Goal: Task Accomplishment & Management: Manage account settings

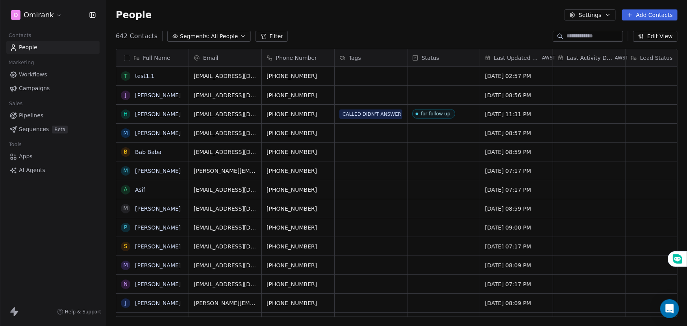
scroll to position [281, 575]
click at [43, 14] on html "O Omirank Contacts People Marketing Workflows Campaigns Sales Pipelines Sequenc…" at bounding box center [343, 163] width 687 height 326
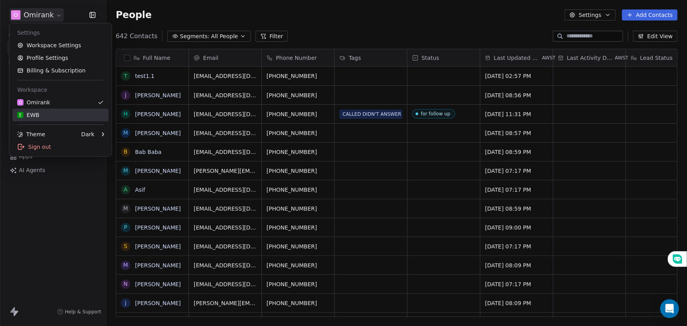
click at [56, 113] on div "E EWB" at bounding box center [60, 115] width 87 height 8
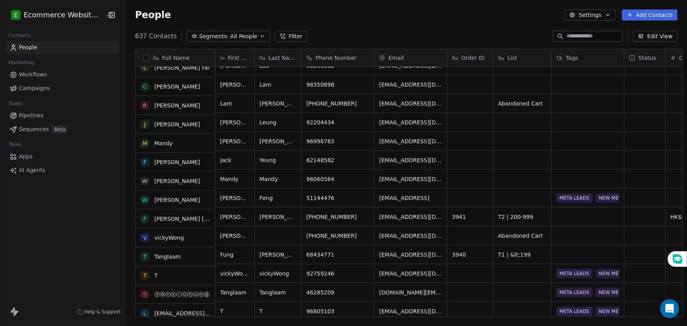
scroll to position [143, 0]
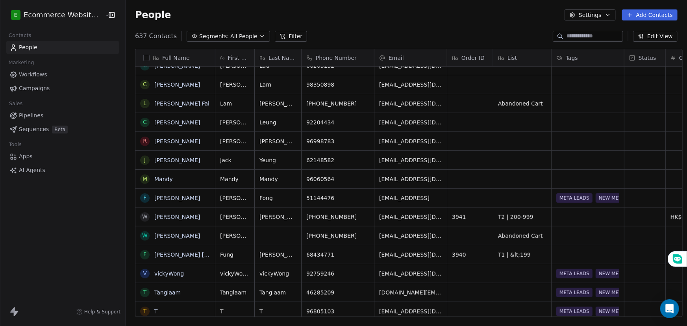
click at [243, 34] on span "All People" at bounding box center [243, 36] width 27 height 8
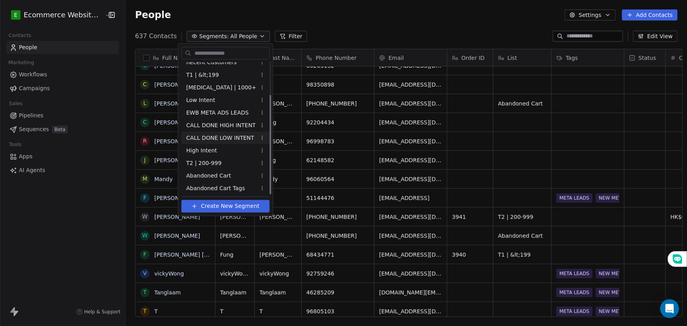
scroll to position [45, 0]
click at [223, 173] on span "Abandoned Cart" at bounding box center [208, 175] width 45 height 8
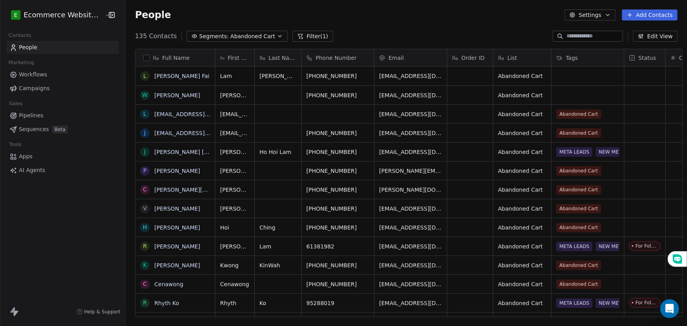
scroll to position [281, 561]
click at [304, 37] on button "Filter (1)" at bounding box center [313, 36] width 41 height 11
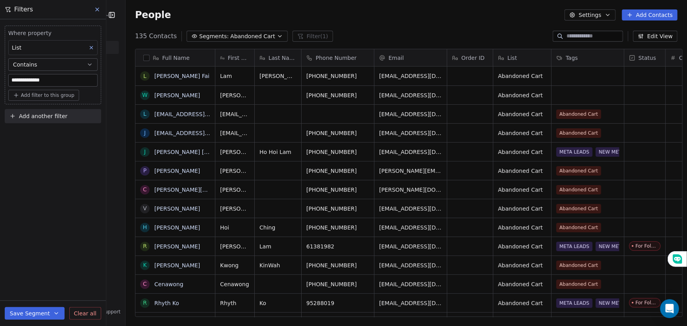
click at [42, 140] on div "**********" at bounding box center [53, 172] width 106 height 307
click at [143, 58] on button "button" at bounding box center [146, 58] width 6 height 6
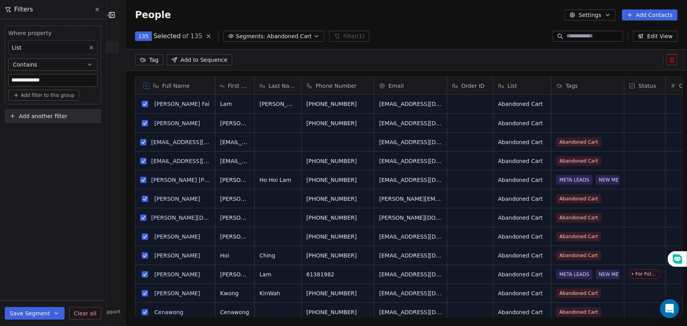
scroll to position [254, 561]
click at [145, 84] on icon at bounding box center [147, 86] width 4 height 4
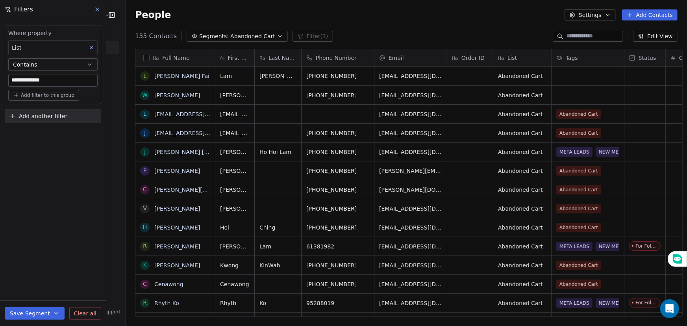
scroll to position [281, 561]
click at [63, 148] on div "**********" at bounding box center [53, 172] width 106 height 307
click at [95, 10] on icon at bounding box center [97, 9] width 6 height 6
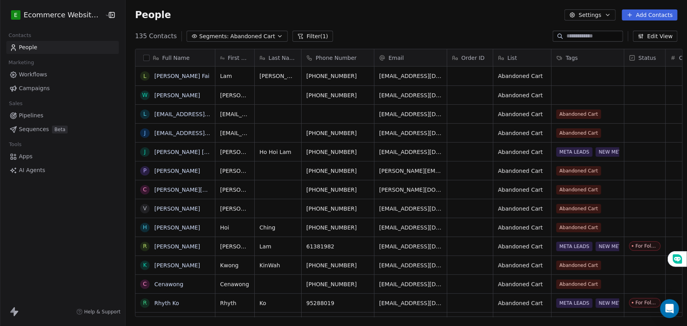
click at [208, 38] on span "Segments:" at bounding box center [214, 36] width 30 height 8
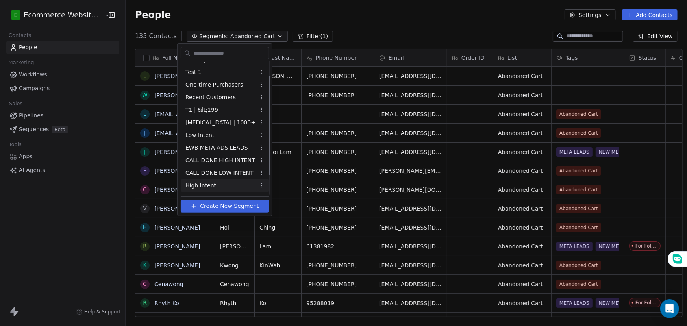
scroll to position [0, 0]
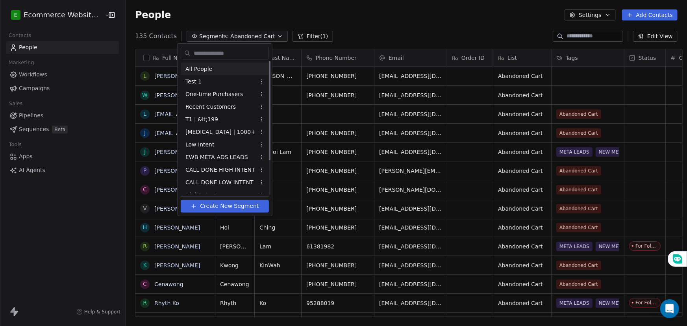
click at [211, 65] on div "All People" at bounding box center [225, 69] width 88 height 13
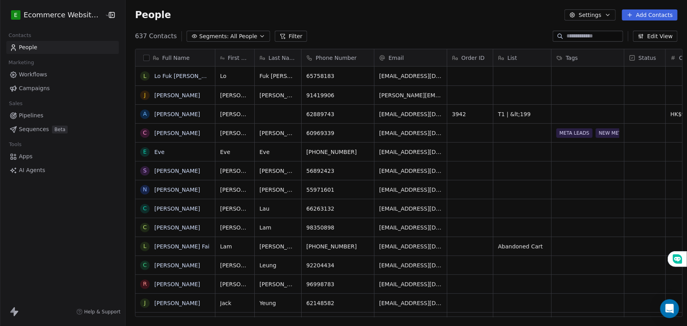
click at [143, 56] on button "button" at bounding box center [146, 58] width 6 height 6
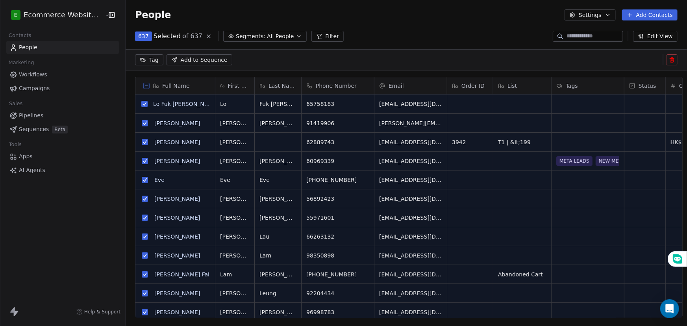
scroll to position [254, 561]
click at [267, 35] on span "All People" at bounding box center [280, 36] width 27 height 8
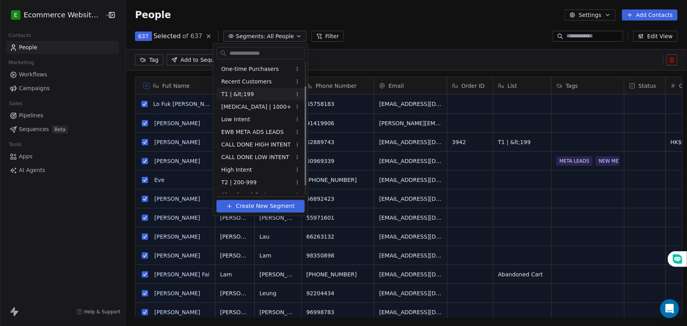
scroll to position [35, 0]
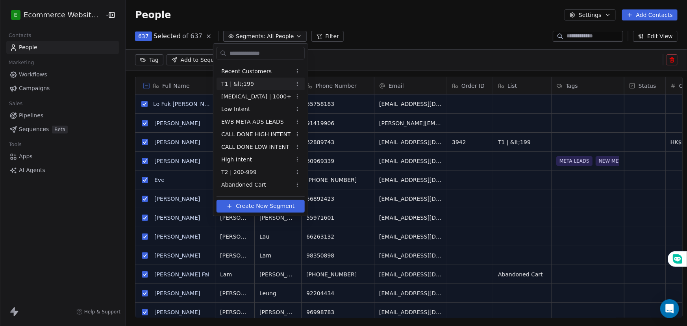
click at [248, 87] on span "T1 | &lt;199" at bounding box center [237, 84] width 33 height 8
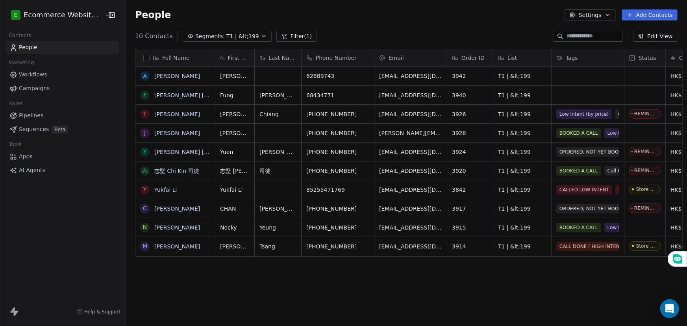
scroll to position [0, 0]
click at [361, 74] on icon "grid" at bounding box center [364, 75] width 6 height 6
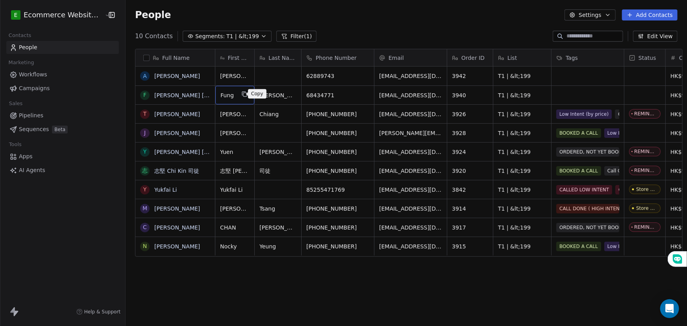
click at [242, 92] on icon "grid" at bounding box center [244, 94] width 6 height 6
click at [480, 94] on icon "grid" at bounding box center [483, 94] width 6 height 6
click at [480, 75] on icon "grid" at bounding box center [483, 75] width 6 height 6
click at [363, 77] on icon "grid" at bounding box center [365, 76] width 4 height 4
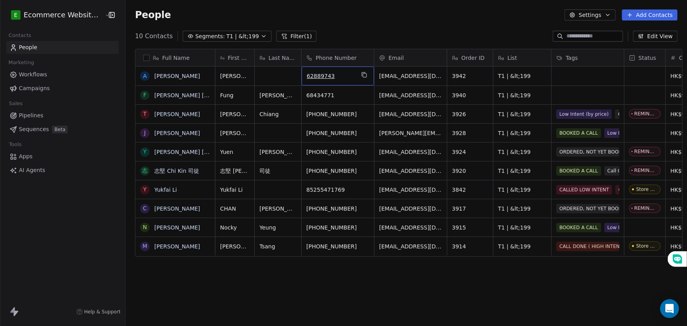
drag, startPoint x: 325, startPoint y: 69, endPoint x: 330, endPoint y: 74, distance: 7.5
click at [481, 73] on icon "grid" at bounding box center [483, 74] width 4 height 4
click at [363, 94] on icon "grid" at bounding box center [365, 95] width 4 height 4
click at [212, 33] on span "Segments:" at bounding box center [210, 36] width 30 height 8
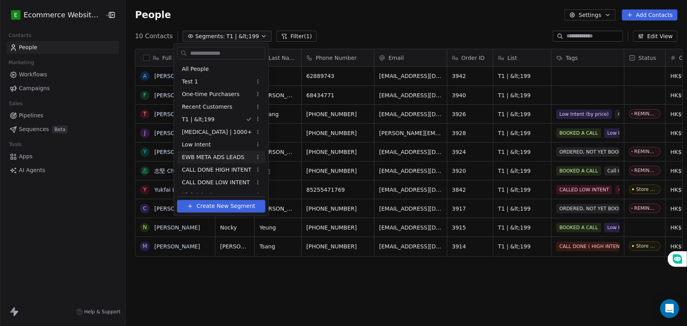
click at [219, 155] on span "EWB META ADS LEADS" at bounding box center [213, 157] width 63 height 8
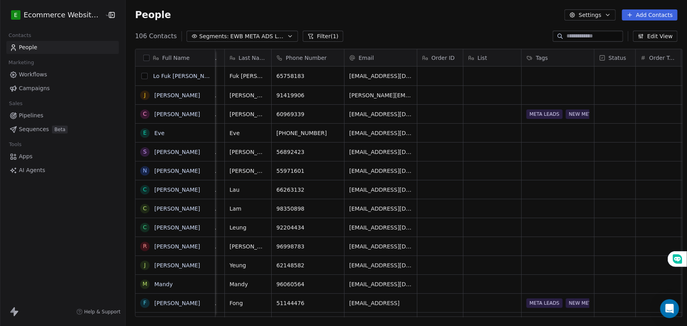
scroll to position [0, 29]
click at [141, 78] on button "grid" at bounding box center [144, 76] width 6 height 6
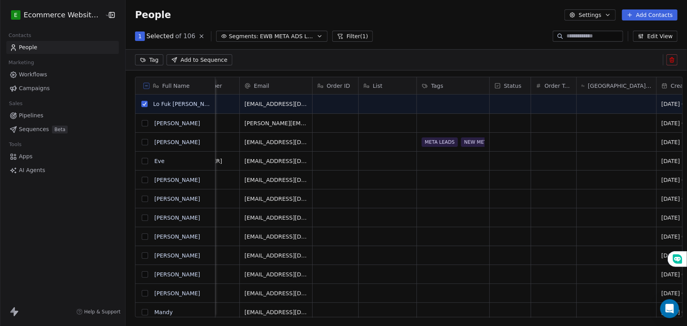
scroll to position [5, 0]
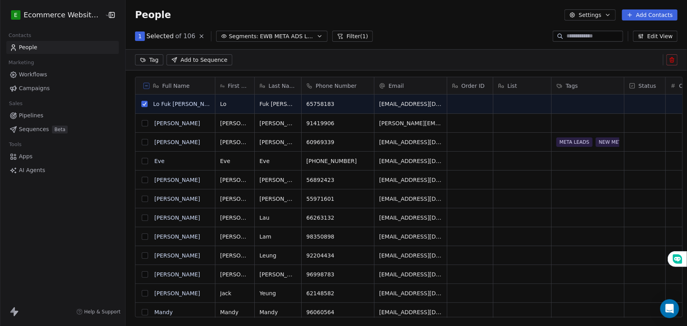
click at [142, 122] on button "grid" at bounding box center [145, 123] width 6 height 6
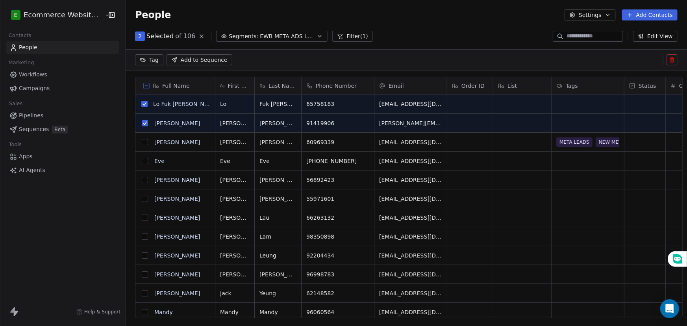
click at [142, 159] on button "grid" at bounding box center [145, 161] width 6 height 6
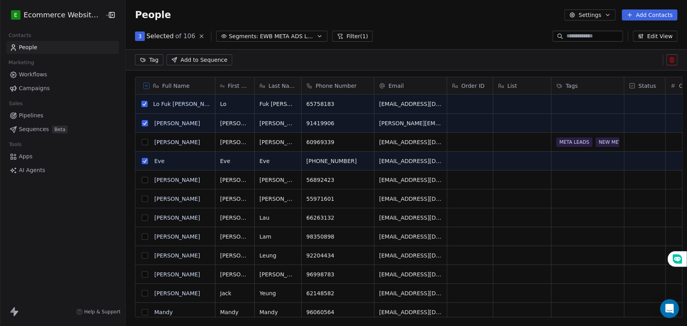
click at [142, 180] on button "grid" at bounding box center [145, 180] width 6 height 6
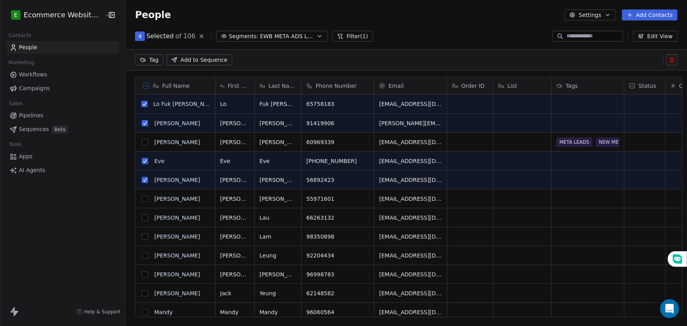
drag, startPoint x: 138, startPoint y: 199, endPoint x: 139, endPoint y: 208, distance: 9.5
click at [142, 200] on button "grid" at bounding box center [145, 199] width 6 height 6
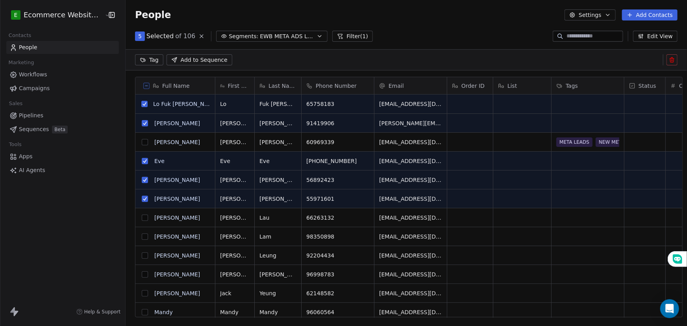
click at [142, 221] on button "grid" at bounding box center [145, 218] width 6 height 6
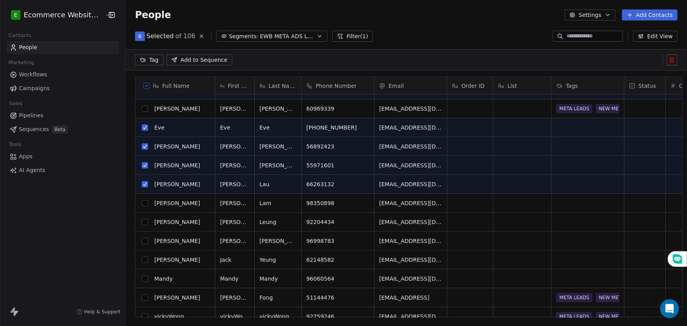
scroll to position [35, 0]
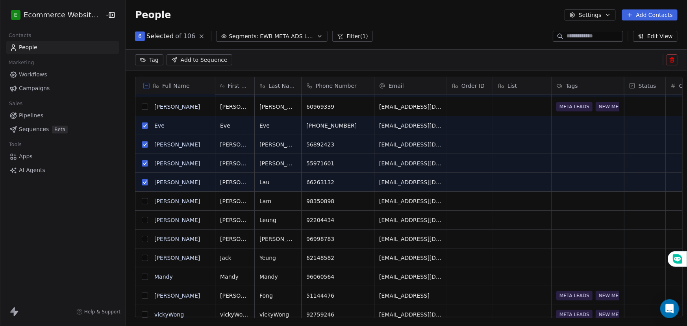
click at [142, 199] on button "grid" at bounding box center [145, 201] width 6 height 6
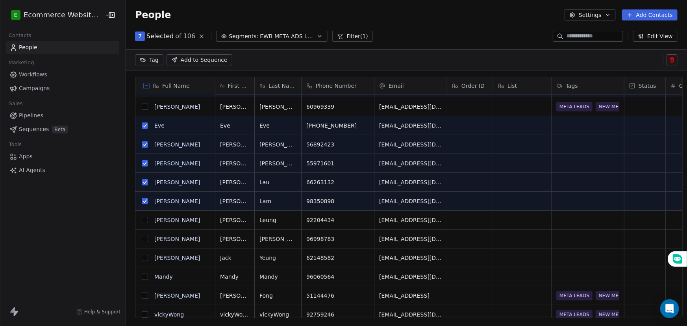
click at [142, 221] on button "grid" at bounding box center [145, 220] width 6 height 6
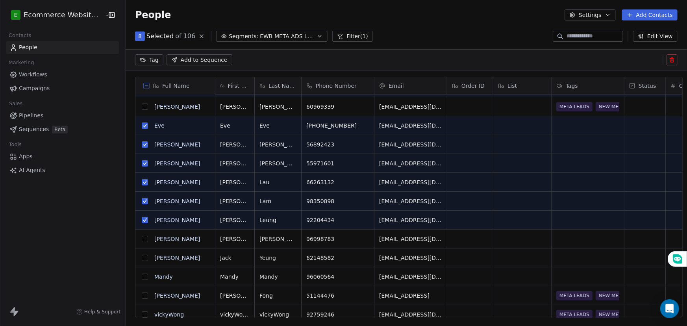
click at [142, 239] on button "grid" at bounding box center [145, 239] width 6 height 6
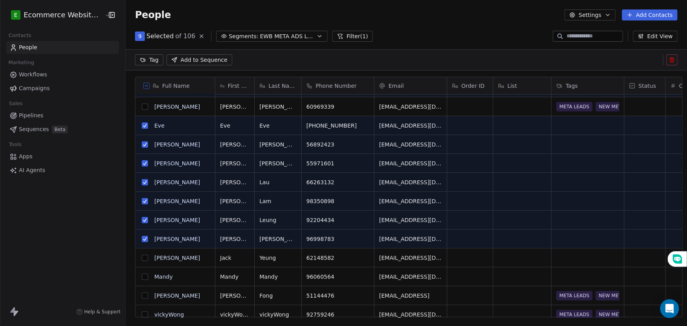
click at [142, 260] on button "grid" at bounding box center [145, 258] width 6 height 6
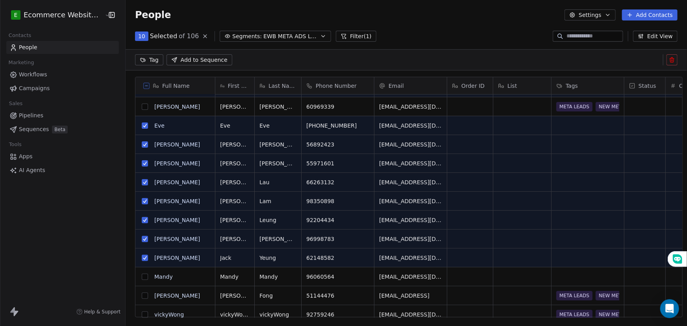
click at [142, 275] on button "grid" at bounding box center [145, 277] width 6 height 6
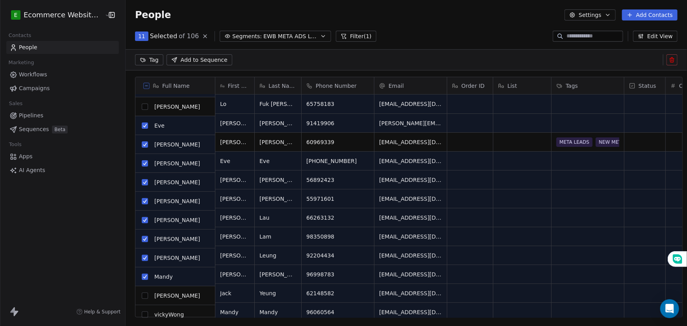
scroll to position [0, 0]
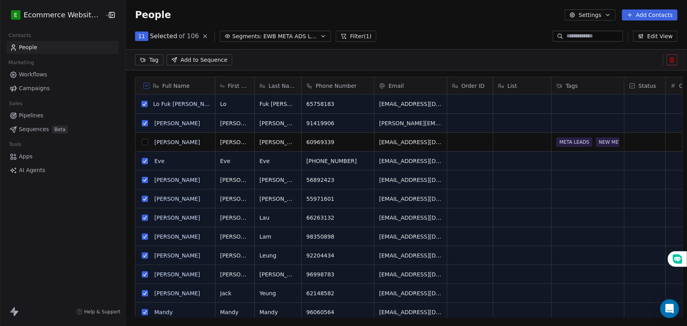
drag, startPoint x: 147, startPoint y: 57, endPoint x: 150, endPoint y: 66, distance: 10.1
click at [147, 57] on html "E Ecommerce Website Builder Contacts People Marketing Workflows Campaigns Sales…" at bounding box center [343, 163] width 687 height 326
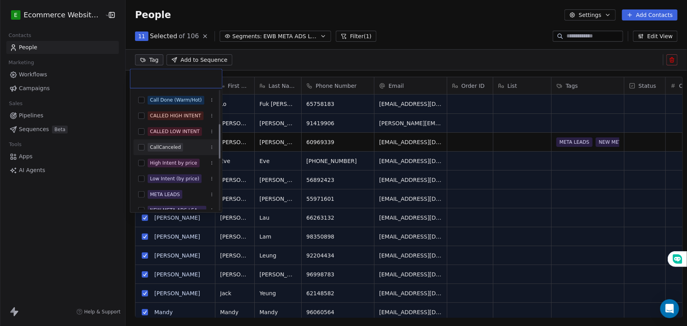
scroll to position [143, 0]
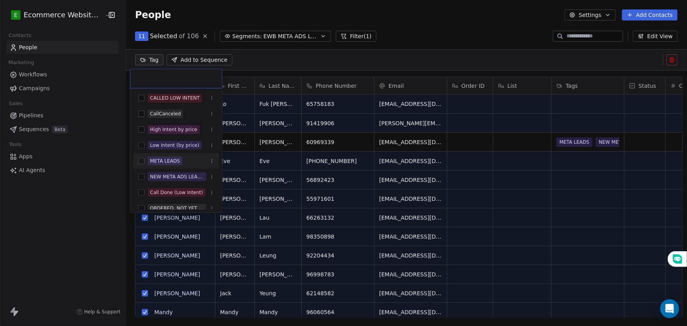
click at [142, 163] on button "Suggestions" at bounding box center [141, 161] width 6 height 6
click at [143, 175] on button "Suggestions" at bounding box center [141, 177] width 6 height 6
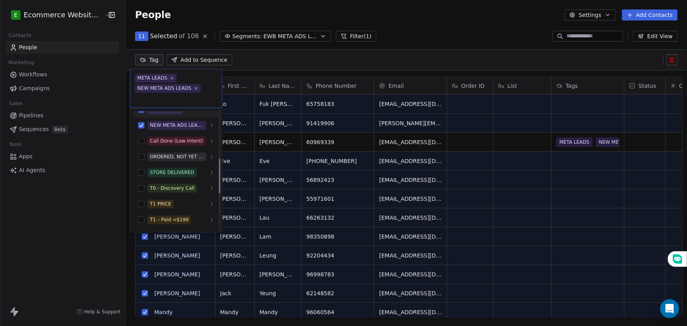
scroll to position [215, 0]
click at [98, 217] on html "E Ecommerce Website Builder Contacts People Marketing Workflows Campaigns Sales…" at bounding box center [343, 163] width 687 height 326
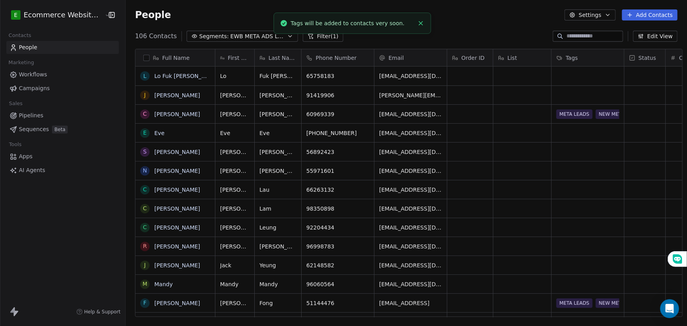
scroll to position [5, 0]
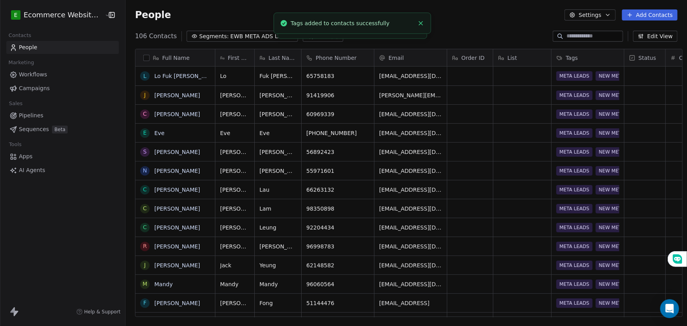
click at [44, 117] on link "Pipelines" at bounding box center [62, 115] width 113 height 13
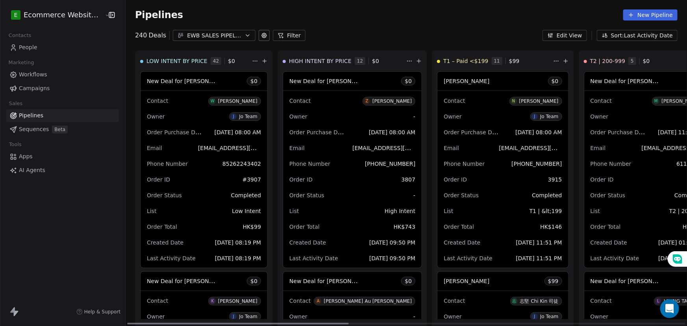
click at [217, 32] on div "EWB SALES PIPELINE 2025" at bounding box center [214, 36] width 54 height 8
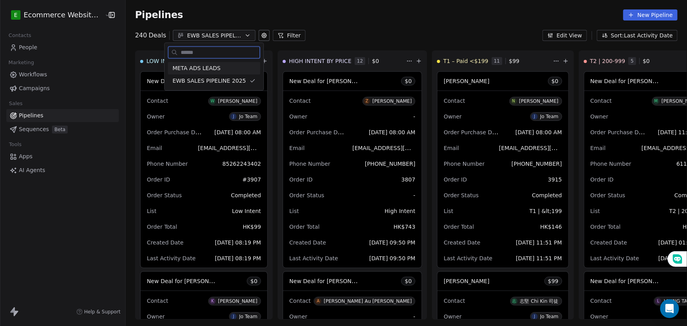
click at [210, 69] on span "META ADS LEADS" at bounding box center [197, 68] width 48 height 8
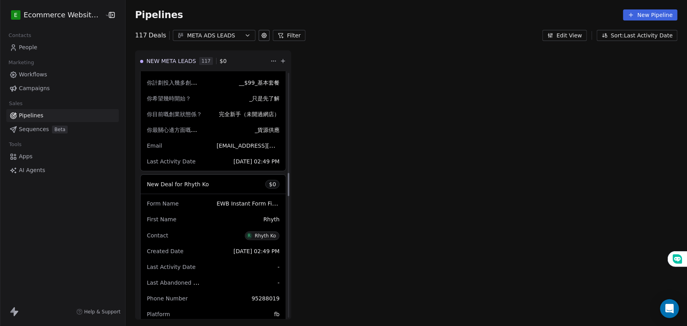
scroll to position [1110, 0]
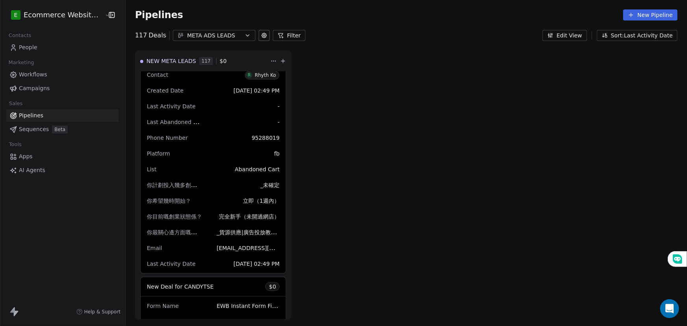
click at [619, 32] on button "Sort: Last Activity Date" at bounding box center [637, 35] width 81 height 11
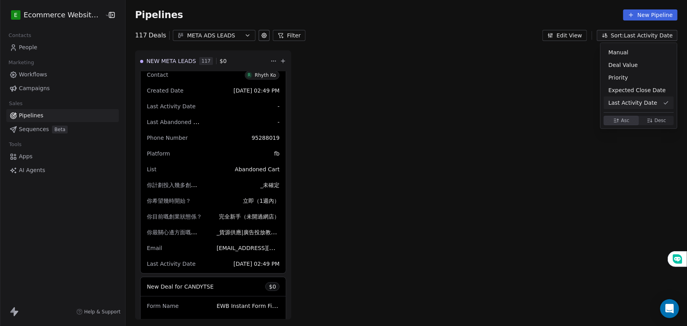
click at [644, 120] on span "Desc Desc" at bounding box center [656, 120] width 35 height 9
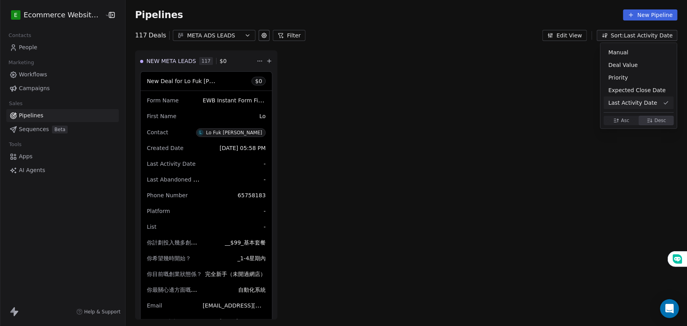
click at [57, 47] on html "E Ecommerce Website Builder Contacts People Marketing Workflows Campaigns Sales…" at bounding box center [343, 163] width 687 height 326
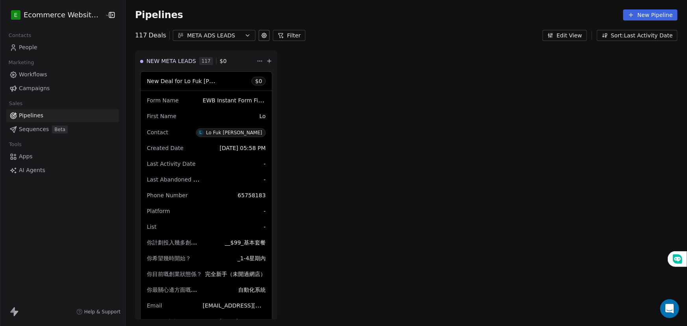
click at [57, 47] on link "People" at bounding box center [62, 47] width 113 height 13
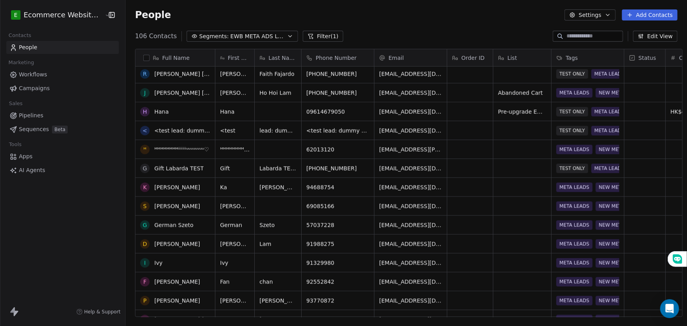
scroll to position [537, 0]
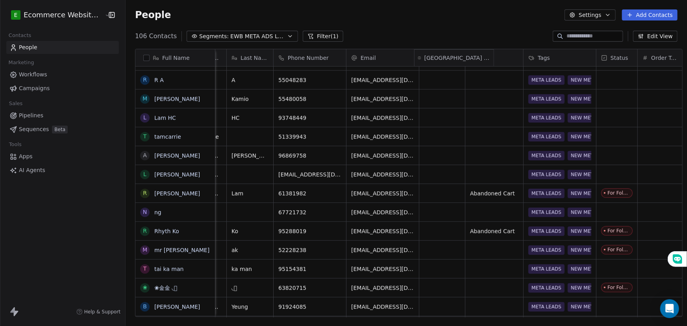
drag, startPoint x: 551, startPoint y: 54, endPoint x: 415, endPoint y: 53, distance: 136.7
click at [415, 53] on div "Full Name G German [PERSON_NAME] D [PERSON_NAME] I [PERSON_NAME] P [PERSON_NAME…" at bounding box center [408, 183] width 547 height 268
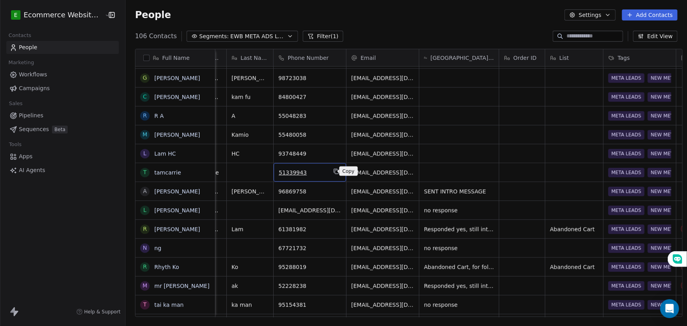
click at [333, 170] on icon "grid" at bounding box center [336, 171] width 6 height 6
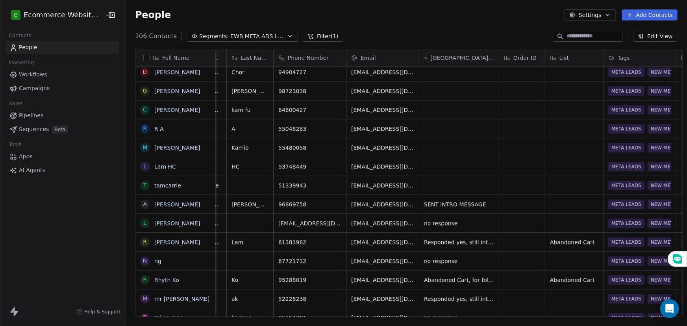
scroll to position [0, 0]
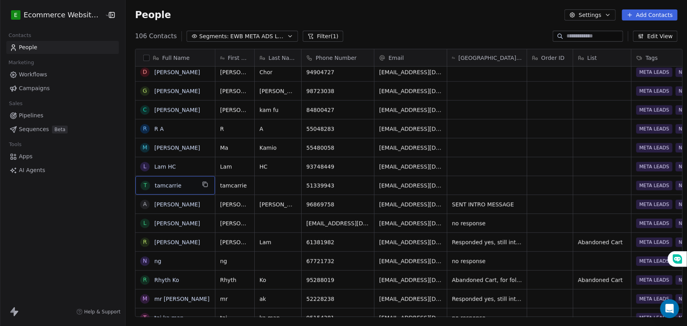
drag, startPoint x: 175, startPoint y: 185, endPoint x: 200, endPoint y: 184, distance: 25.6
click at [254, 185] on icon "grid" at bounding box center [257, 184] width 6 height 6
click at [521, 202] on icon "grid" at bounding box center [524, 203] width 6 height 6
click at [454, 183] on div "grid" at bounding box center [487, 185] width 80 height 19
click at [455, 183] on div "grid" at bounding box center [487, 185] width 80 height 19
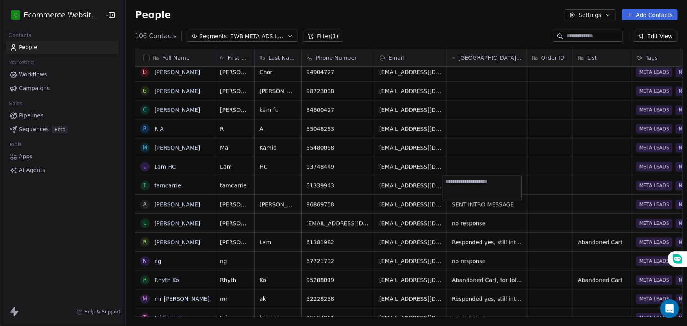
type textarea "**********"
click at [478, 157] on html "E Ecommerce Website Builder Contacts People Marketing Workflows Campaigns Sales…" at bounding box center [343, 163] width 687 height 326
drag, startPoint x: 358, startPoint y: 165, endPoint x: 355, endPoint y: 161, distance: 4.8
click at [361, 164] on icon "grid" at bounding box center [364, 165] width 6 height 6
click at [521, 183] on icon "grid" at bounding box center [524, 184] width 6 height 6
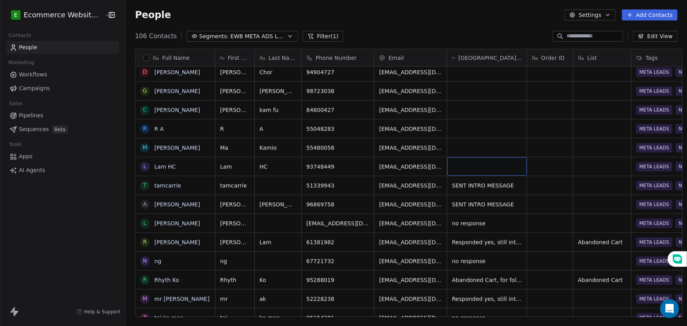
click at [462, 165] on div "grid" at bounding box center [487, 166] width 80 height 19
type textarea "**********"
click at [484, 152] on html "E Ecommerce Website Builder Contacts People Marketing Workflows Campaigns Sales…" at bounding box center [343, 163] width 687 height 326
click at [361, 147] on icon "grid" at bounding box center [364, 146] width 6 height 6
click at [521, 166] on icon "grid" at bounding box center [524, 165] width 6 height 6
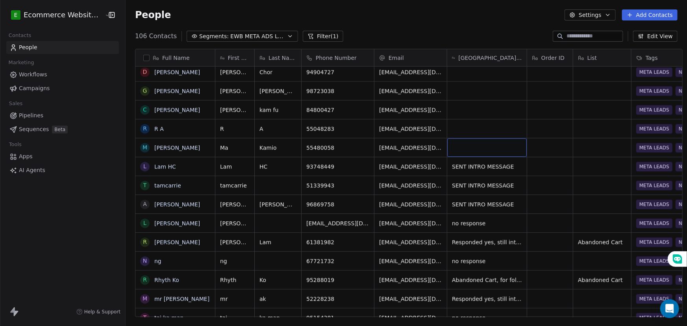
click at [458, 144] on div "grid" at bounding box center [487, 147] width 80 height 19
click at [459, 161] on textarea at bounding box center [482, 150] width 79 height 24
click at [459, 165] on html "E Ecommerce Website Builder Contacts People Marketing Workflows Campaigns Sales…" at bounding box center [343, 163] width 687 height 326
click at [457, 146] on div "grid" at bounding box center [487, 147] width 80 height 19
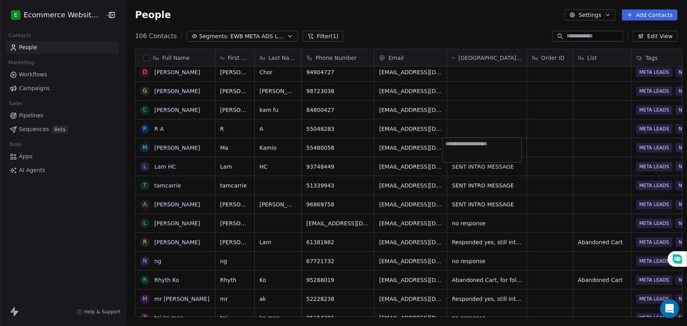
type textarea "**********"
click at [454, 174] on html "E Ecommerce Website Builder Contacts People Marketing Workflows Campaigns Sales…" at bounding box center [343, 163] width 687 height 326
click at [361, 127] on icon "grid" at bounding box center [364, 127] width 6 height 6
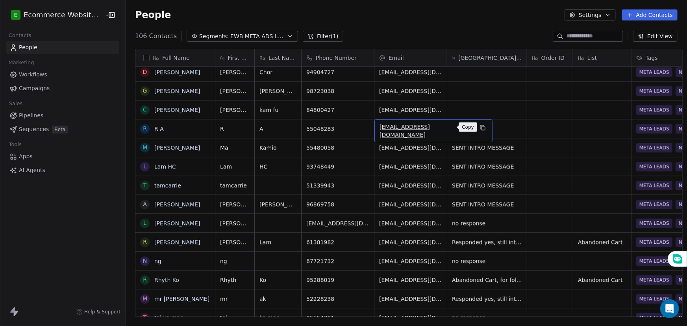
click at [480, 128] on icon "grid" at bounding box center [483, 127] width 6 height 6
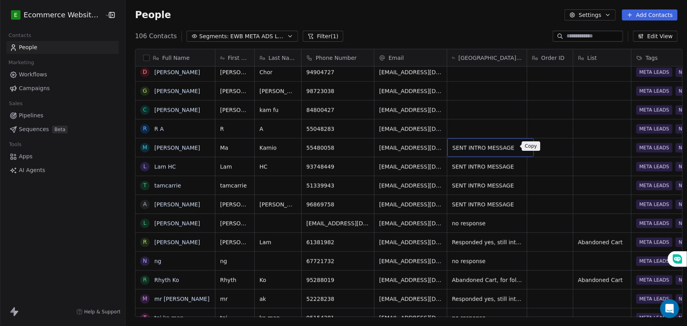
click at [523, 146] on icon "grid" at bounding box center [525, 147] width 4 height 4
click at [480, 132] on div "grid" at bounding box center [487, 128] width 80 height 19
type textarea "**********"
drag, startPoint x: 485, startPoint y: 165, endPoint x: 485, endPoint y: 140, distance: 24.8
click at [486, 165] on html "E Ecommerce Website Builder Contacts People Marketing Workflows Campaigns Sales…" at bounding box center [343, 163] width 687 height 326
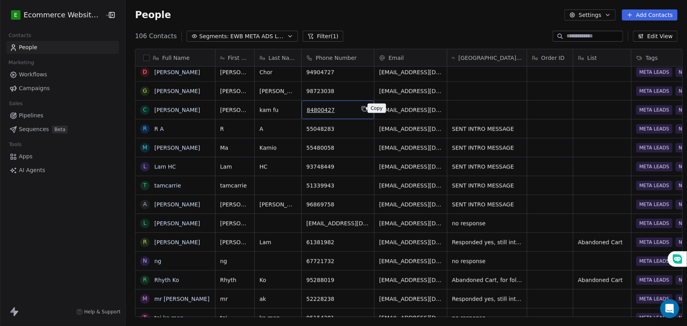
click at [361, 109] on icon "grid" at bounding box center [364, 109] width 6 height 6
click at [209, 108] on icon "grid" at bounding box center [211, 110] width 4 height 4
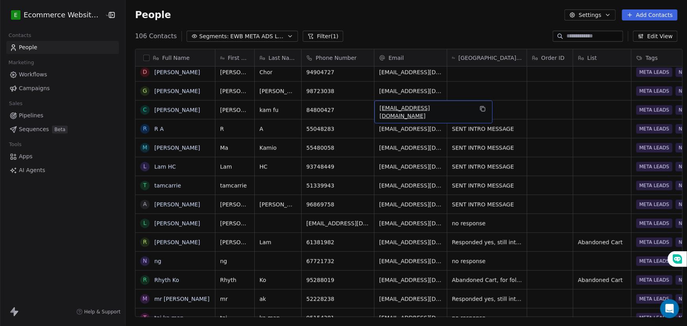
drag, startPoint x: 397, startPoint y: 109, endPoint x: 415, endPoint y: 109, distance: 17.3
click at [480, 110] on icon "grid" at bounding box center [483, 109] width 6 height 6
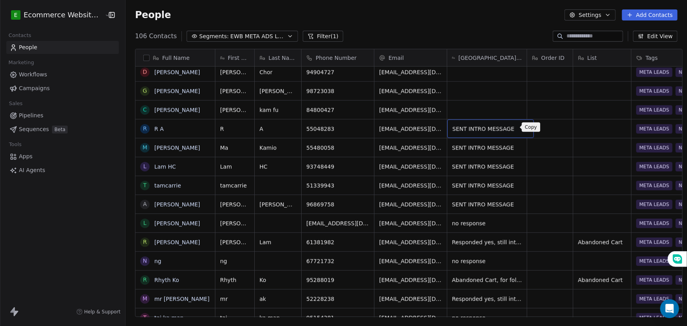
click at [521, 129] on icon "grid" at bounding box center [524, 127] width 6 height 6
click at [476, 114] on div "grid" at bounding box center [487, 109] width 80 height 19
type textarea "**********"
click at [482, 148] on html "E Ecommerce Website Builder Contacts People Marketing Workflows Campaigns Sales…" at bounding box center [343, 163] width 687 height 326
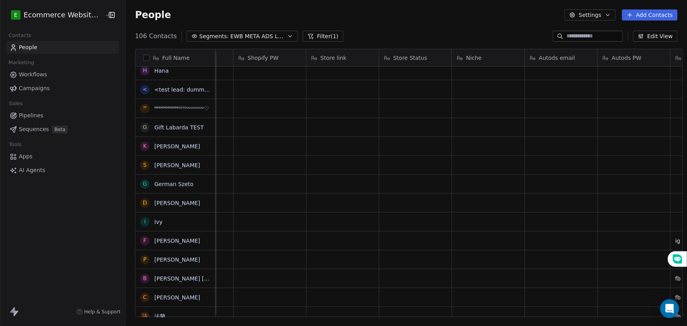
scroll to position [0, 1118]
click at [38, 114] on span "Pipelines" at bounding box center [31, 115] width 24 height 8
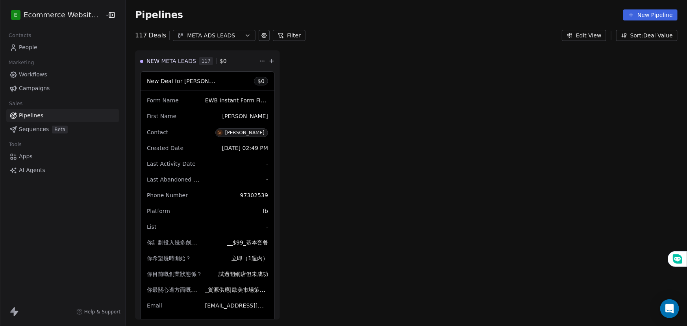
click at [213, 37] on div "META ADS LEADS" at bounding box center [214, 36] width 54 height 8
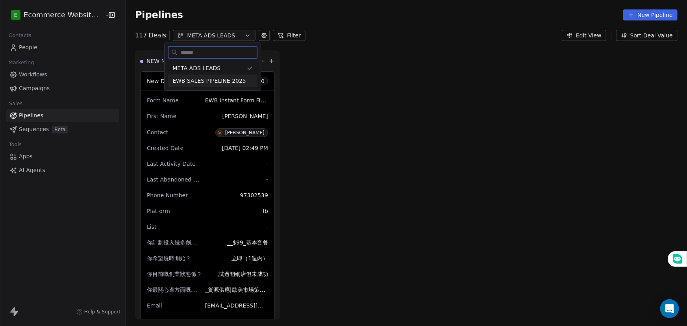
click at [225, 82] on span "EWB SALES PIPELINE 2025" at bounding box center [210, 81] width 74 height 8
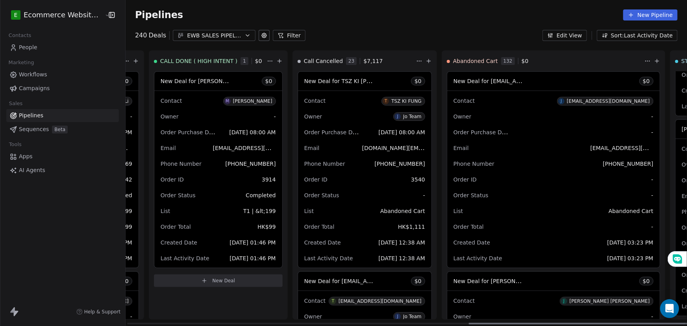
scroll to position [394, 0]
